Goal: Navigation & Orientation: Understand site structure

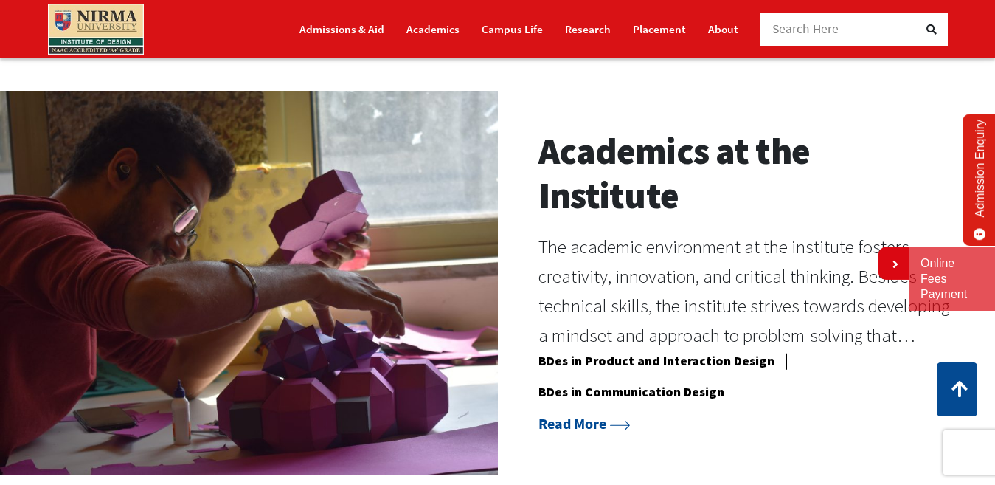
scroll to position [959, 0]
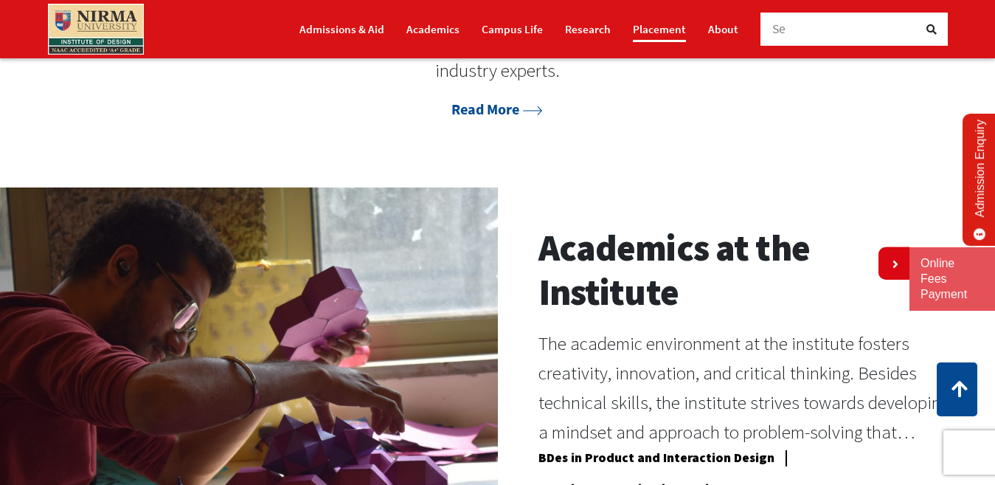
click at [655, 26] on link "Placement" at bounding box center [659, 29] width 53 height 26
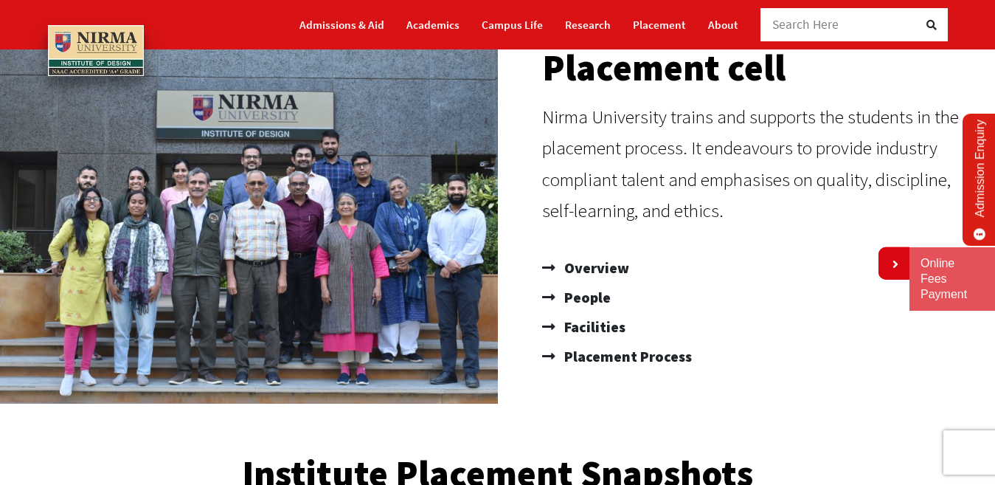
scroll to position [147, 0]
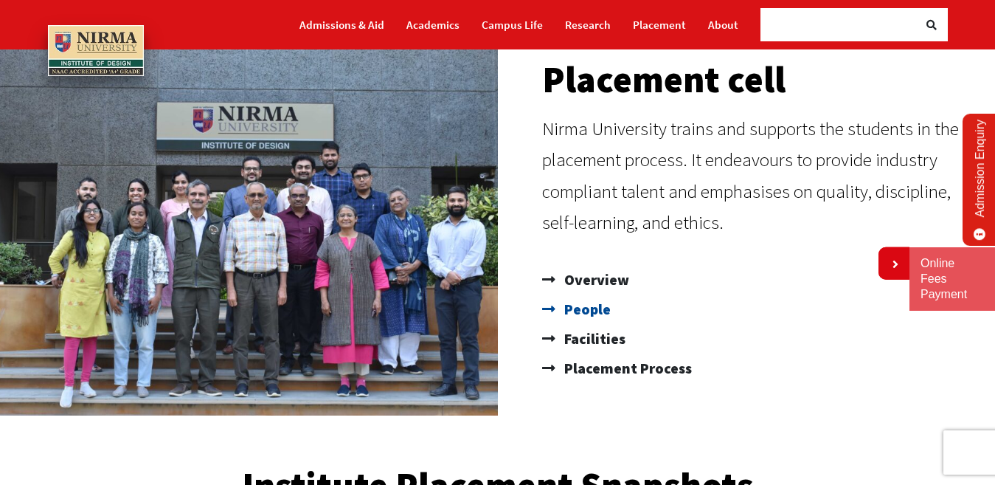
click at [583, 307] on span "People" at bounding box center [585, 308] width 50 height 29
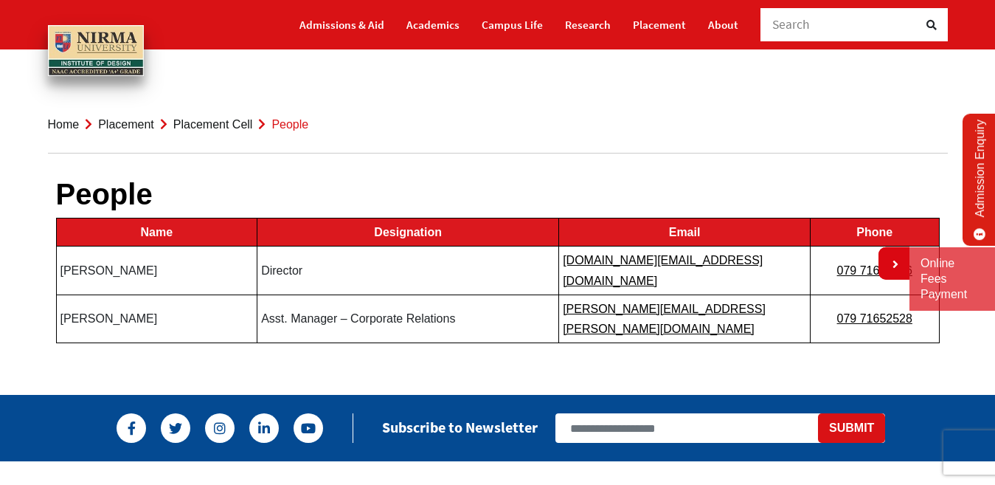
click at [106, 121] on link "Placement" at bounding box center [126, 124] width 56 height 13
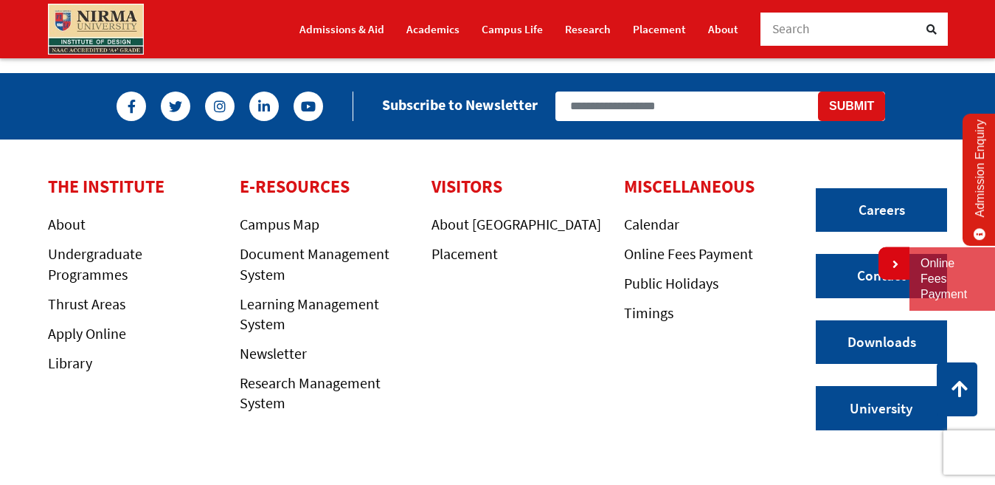
scroll to position [1254, 0]
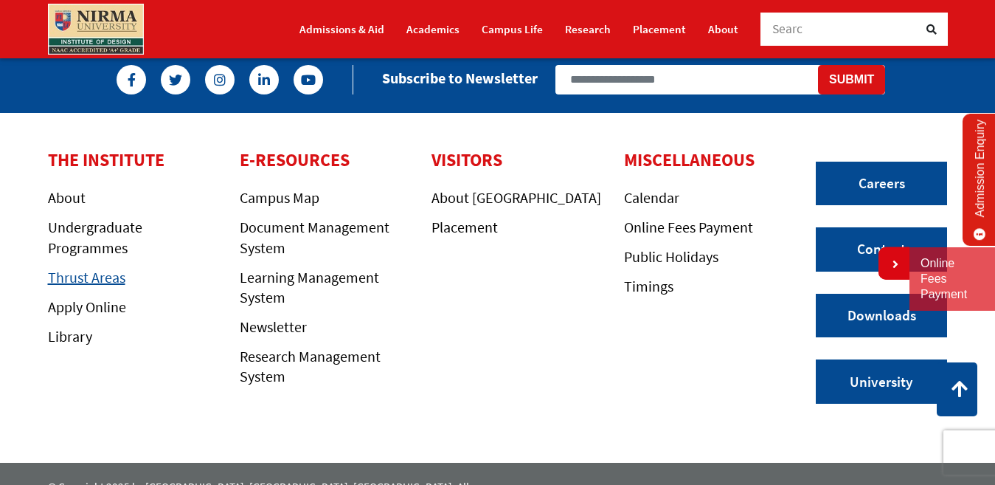
click at [60, 277] on link "Thrust Areas" at bounding box center [86, 277] width 77 height 18
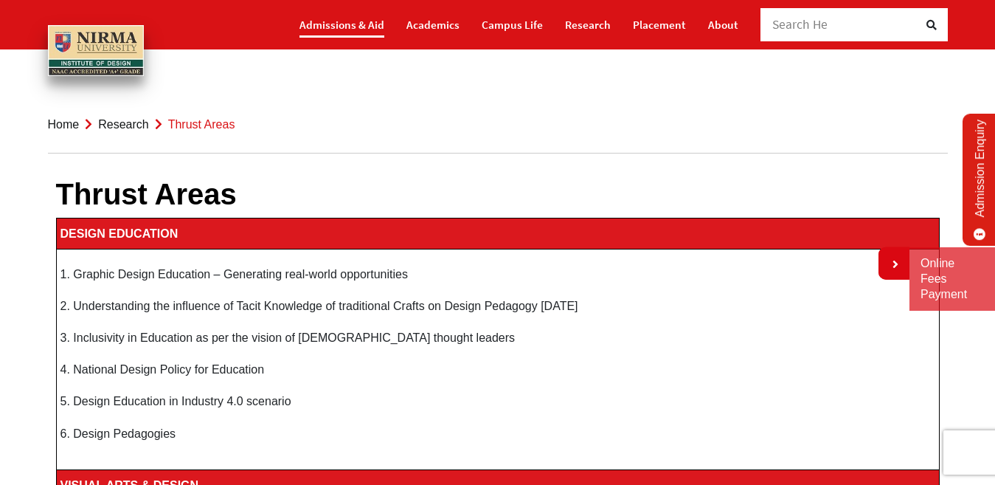
click at [344, 29] on link "Admissions & Aid" at bounding box center [341, 25] width 85 height 26
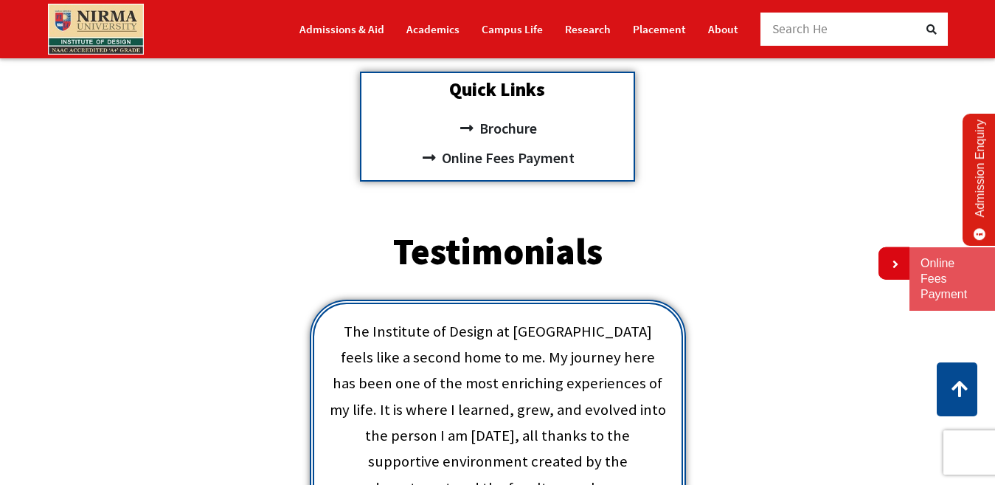
scroll to position [516, 0]
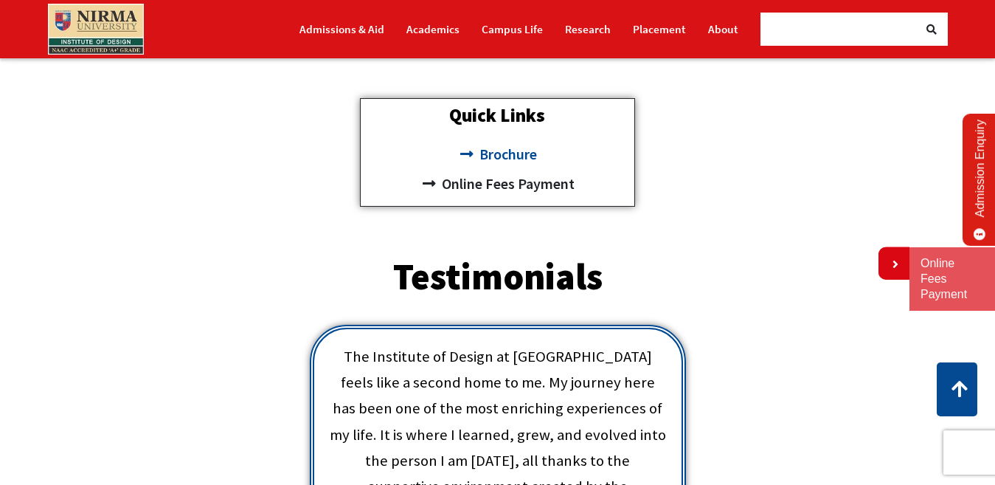
click at [522, 151] on span "Brochure" at bounding box center [506, 153] width 61 height 29
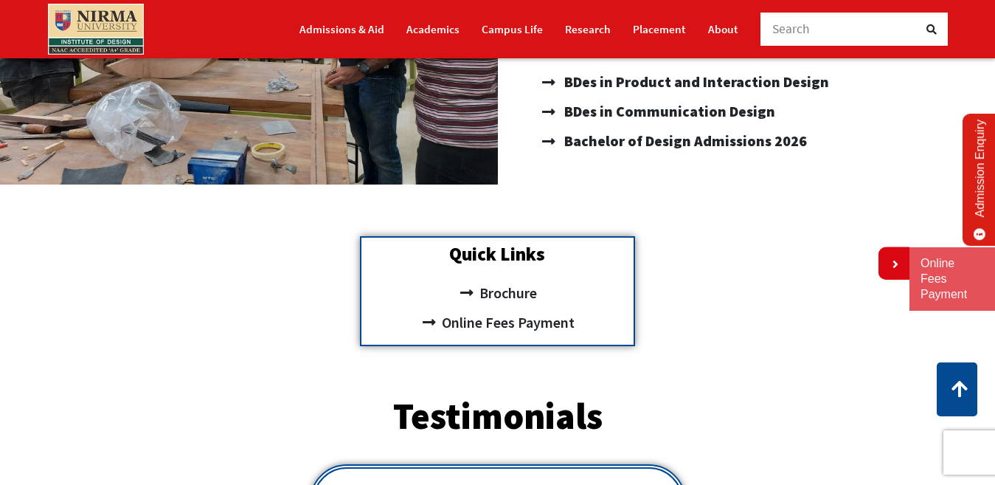
scroll to position [369, 0]
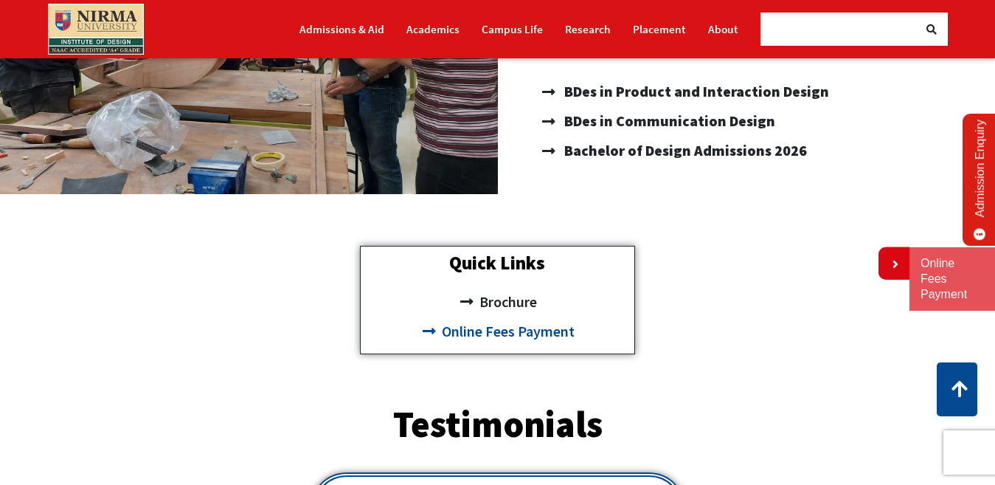
click at [530, 338] on span "Online Fees Payment" at bounding box center [506, 330] width 136 height 29
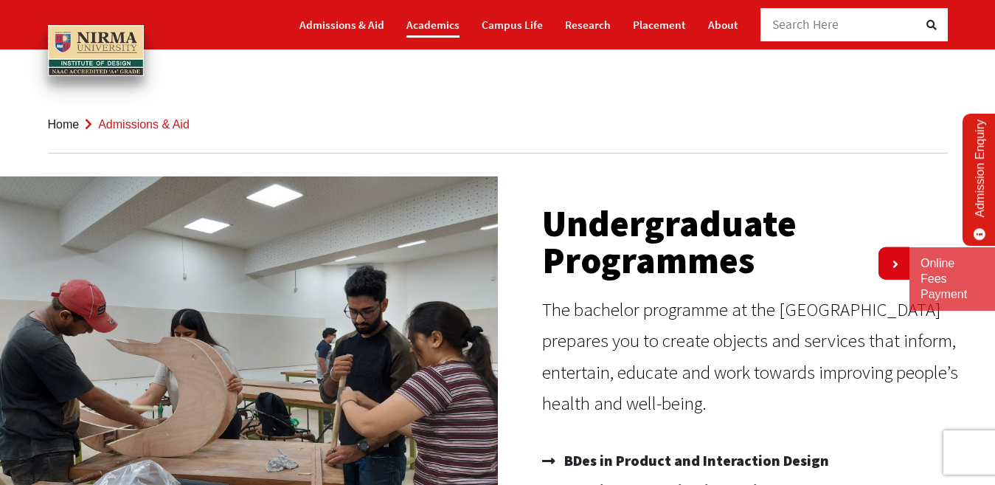
click at [437, 27] on link "Academics" at bounding box center [432, 25] width 53 height 26
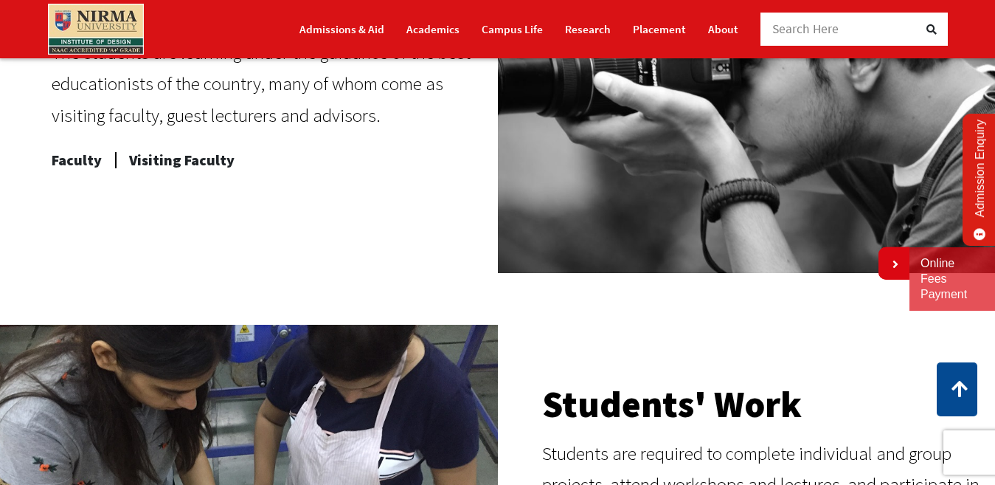
scroll to position [737, 0]
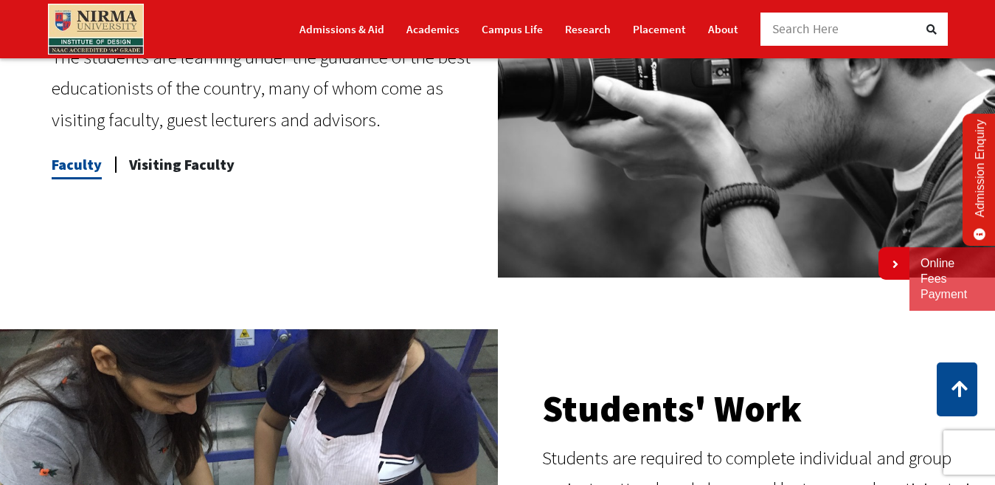
click at [52, 169] on span "Faculty" at bounding box center [77, 164] width 50 height 29
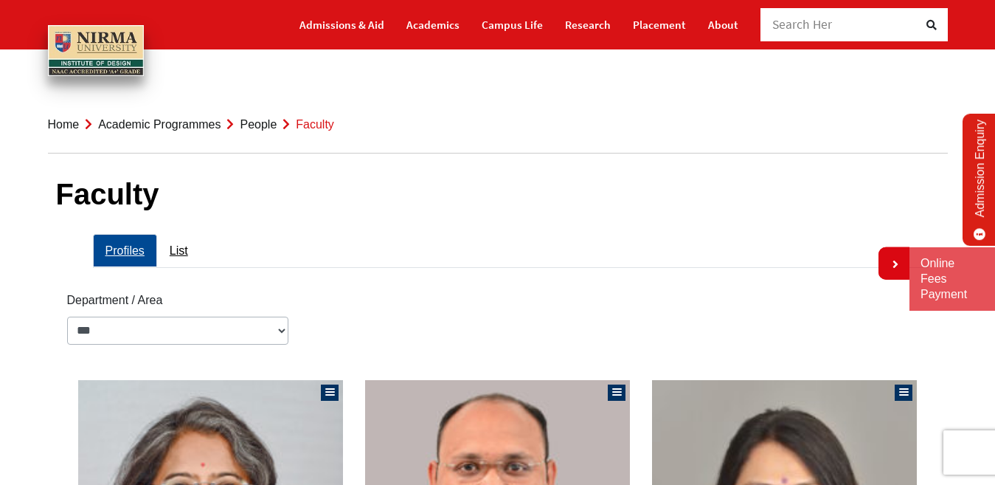
click at [259, 122] on link "People" at bounding box center [258, 124] width 37 height 13
click at [217, 124] on link "Academic Programmes" at bounding box center [159, 124] width 122 height 13
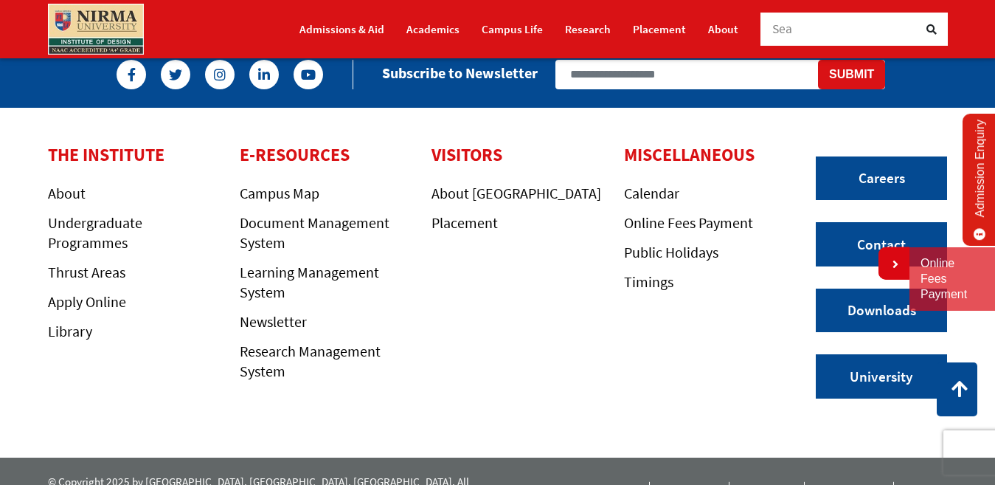
scroll to position [1577, 0]
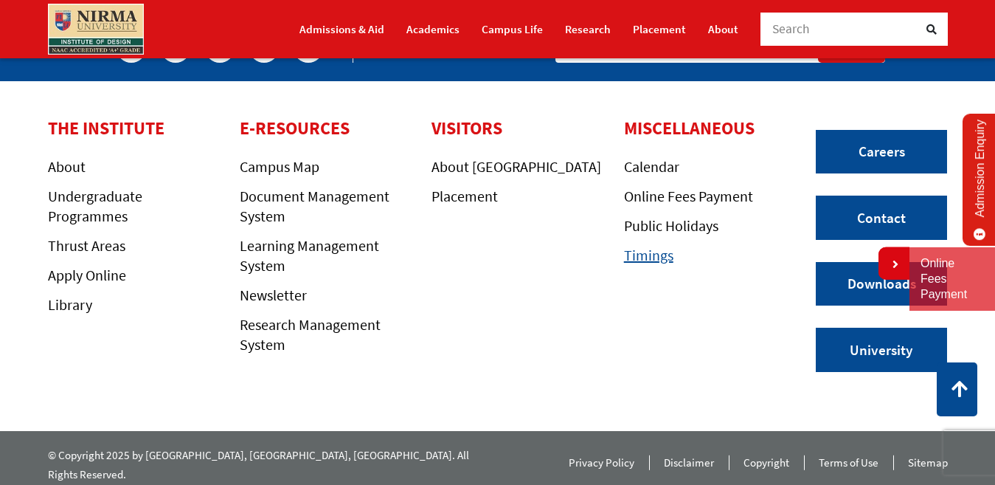
click at [645, 257] on link "Timings" at bounding box center [648, 255] width 49 height 18
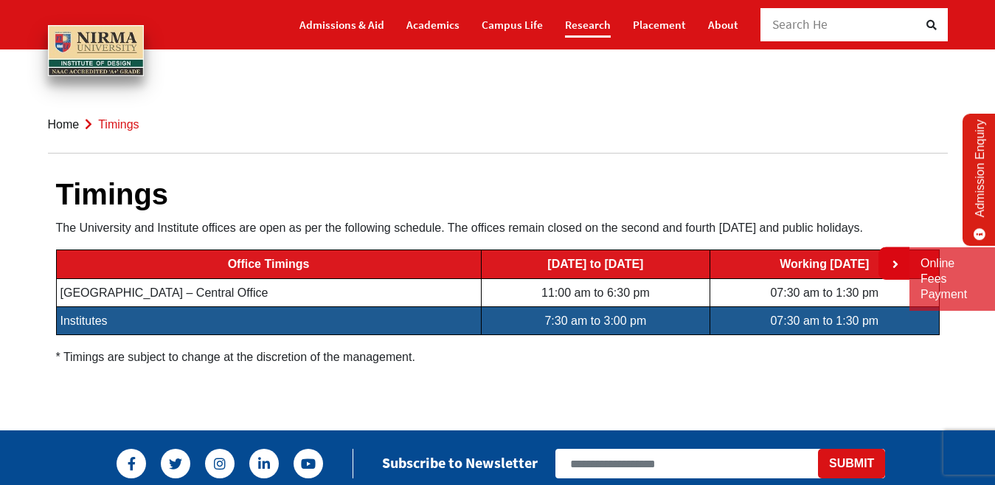
click at [573, 21] on link "Research" at bounding box center [588, 25] width 46 height 26
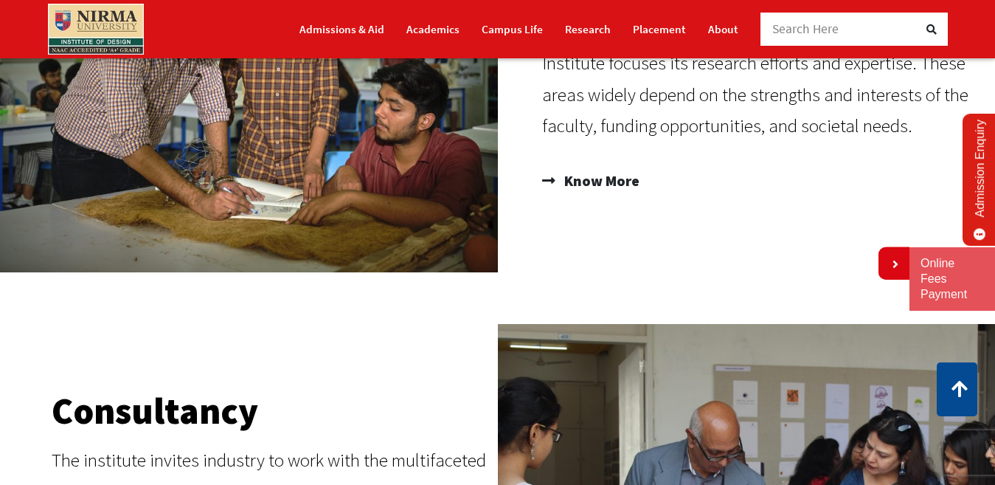
scroll to position [74, 0]
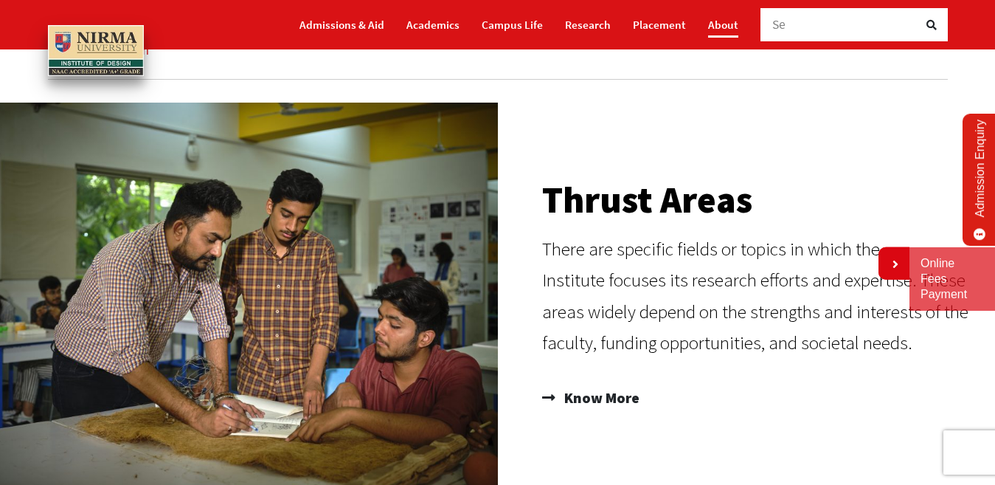
click at [721, 27] on link "About" at bounding box center [723, 25] width 30 height 26
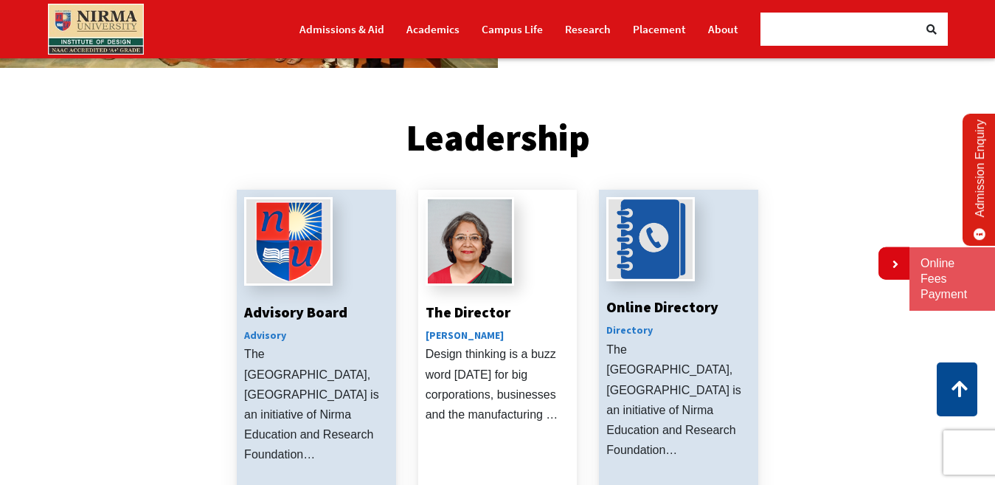
scroll to position [516, 0]
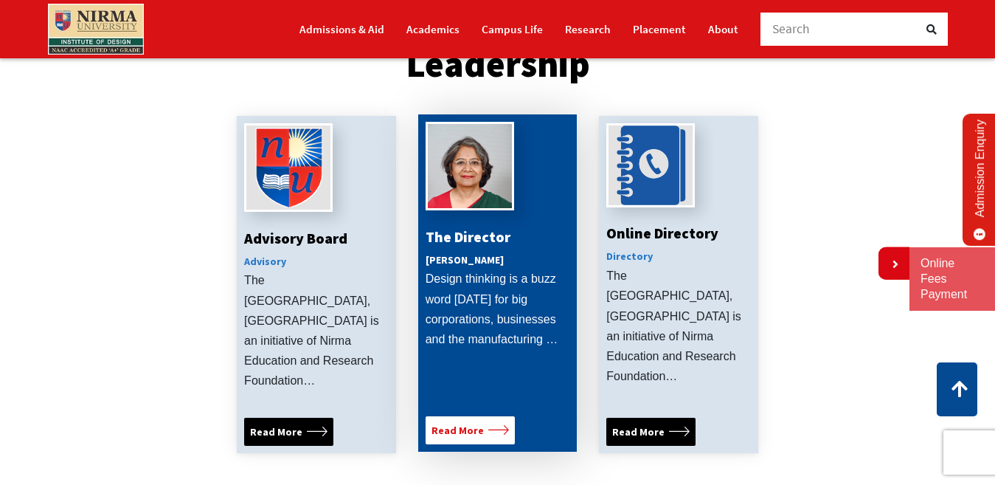
click at [451, 416] on link "Read More" at bounding box center [470, 430] width 89 height 28
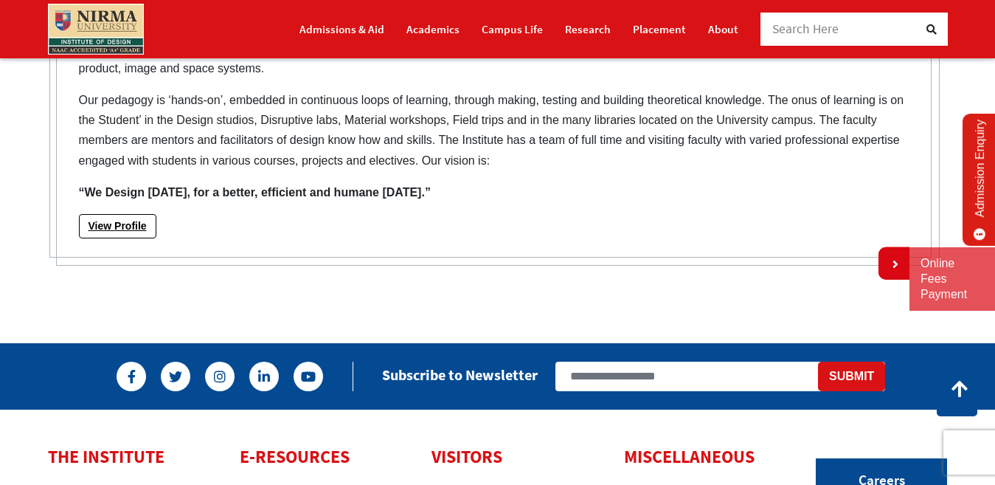
scroll to position [737, 0]
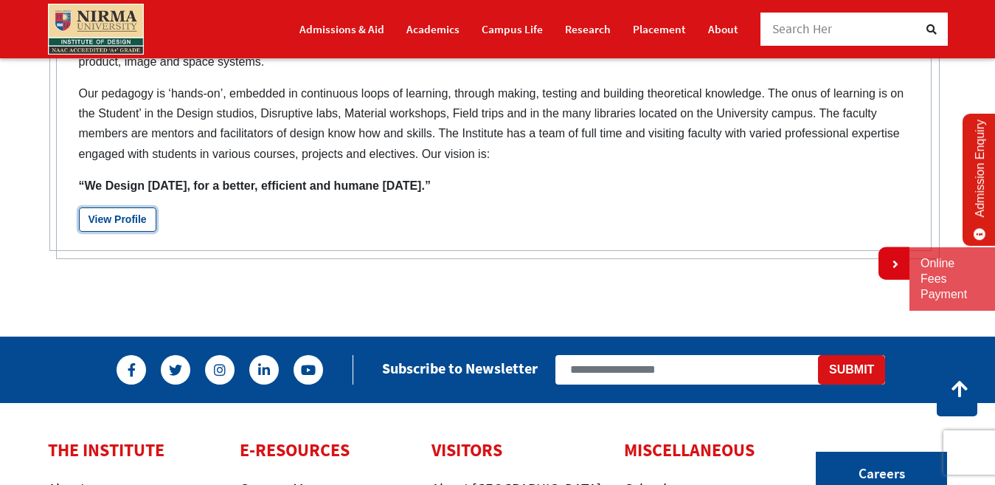
click at [91, 223] on link "View Profile" at bounding box center [117, 219] width 77 height 24
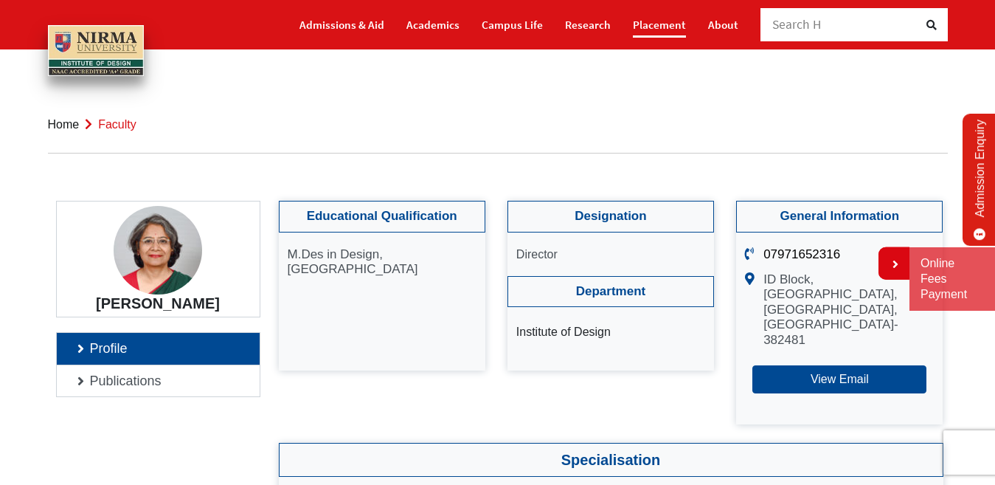
click at [634, 22] on link "Placement" at bounding box center [659, 25] width 53 height 26
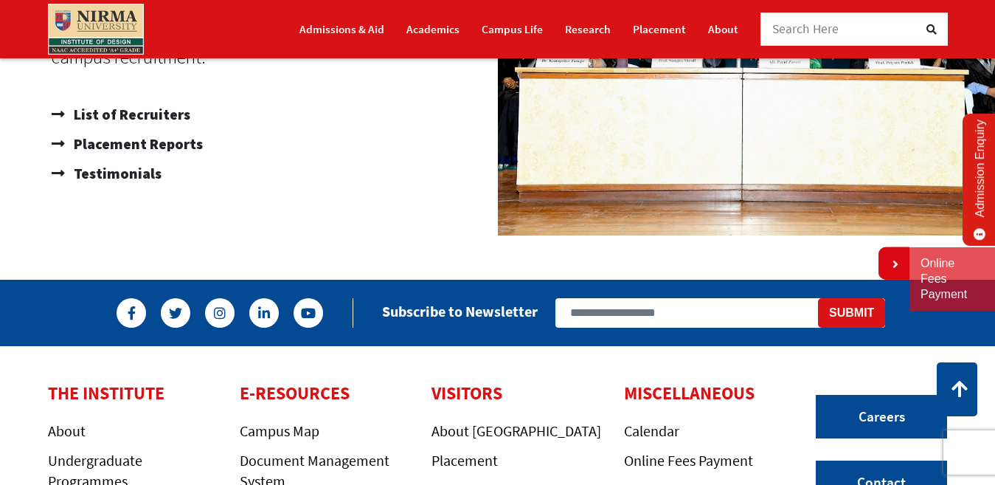
scroll to position [737, 0]
